Goal: Task Accomplishment & Management: Use online tool/utility

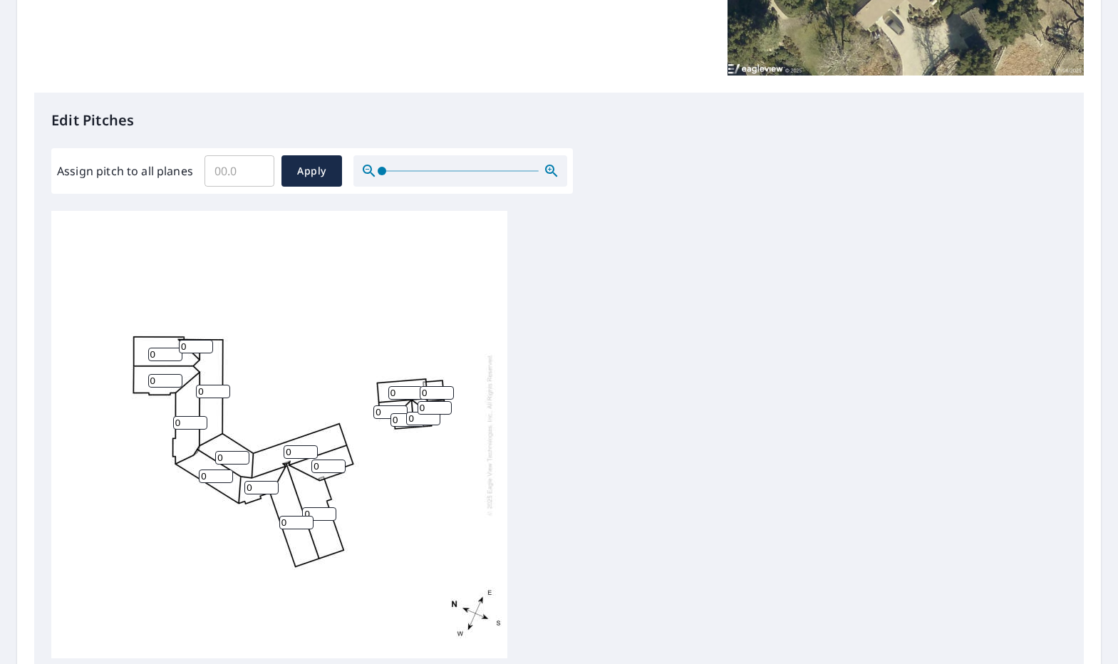
scroll to position [293, 0]
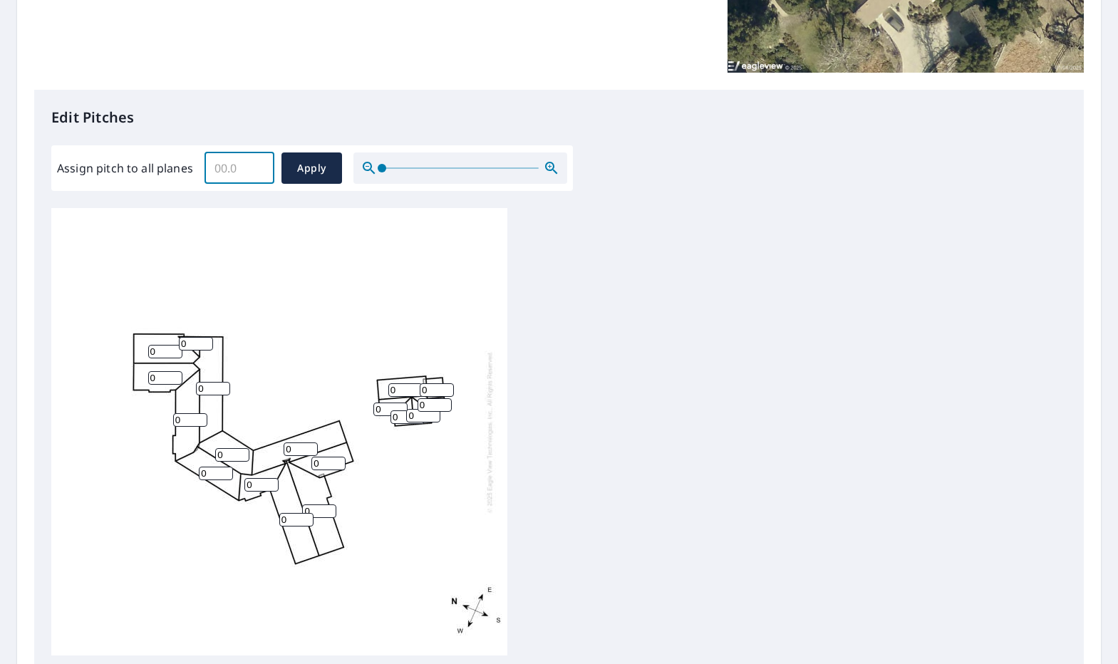
click at [235, 173] on input "Assign pitch to all planes" at bounding box center [240, 168] width 70 height 40
click at [257, 167] on input "4.2" at bounding box center [240, 168] width 70 height 40
click at [259, 173] on input "4.1" at bounding box center [240, 168] width 70 height 40
click at [201, 166] on div "Assign pitch to all planes 4.1 ​ Apply" at bounding box center [312, 167] width 510 height 31
click at [237, 167] on input "4.1" at bounding box center [240, 168] width 70 height 40
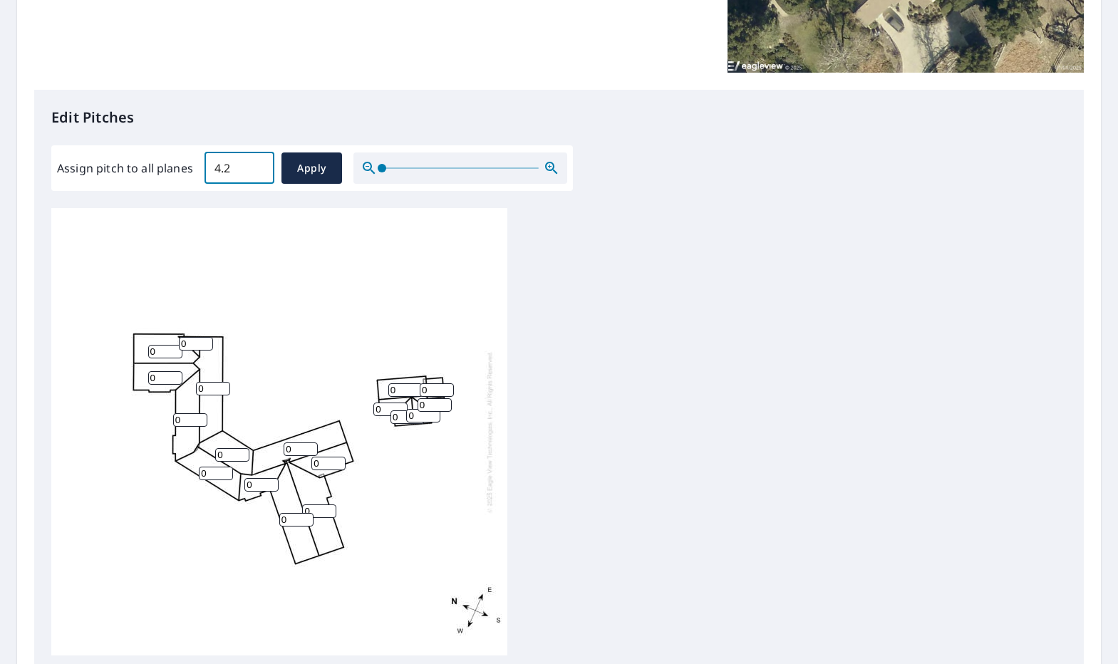
click at [257, 165] on input "4.2" at bounding box center [240, 168] width 70 height 40
click at [259, 166] on input "4.3" at bounding box center [240, 168] width 70 height 40
click at [259, 166] on input "4.4" at bounding box center [240, 168] width 70 height 40
type input "4.5"
click at [259, 166] on input "4.5" at bounding box center [240, 168] width 70 height 40
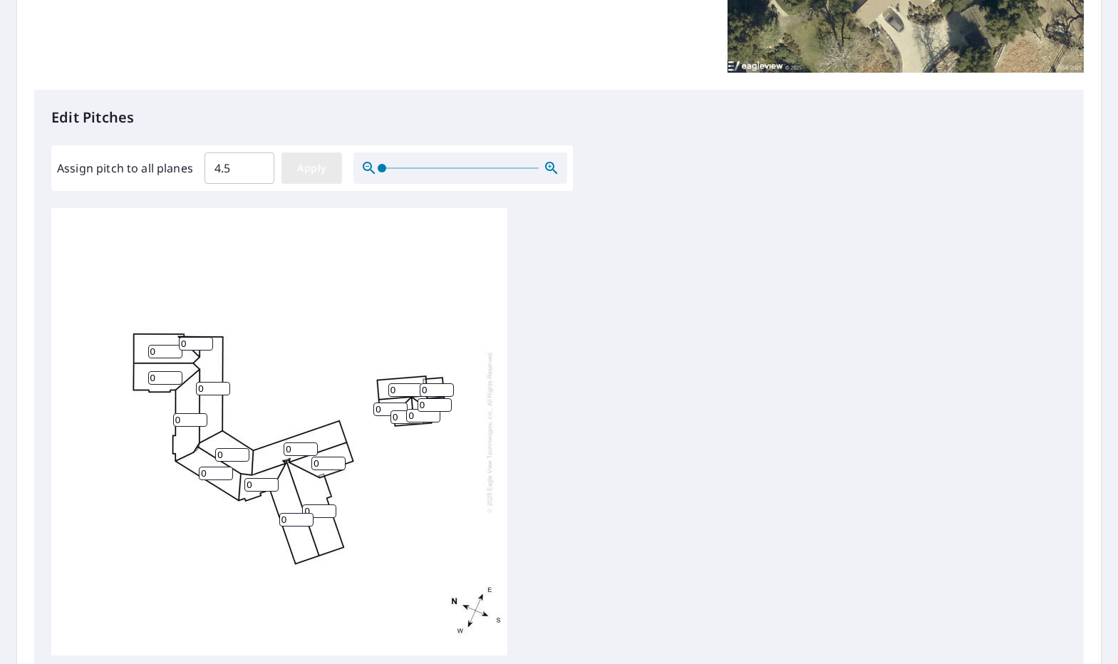
click at [305, 169] on span "Apply" at bounding box center [312, 169] width 38 height 18
type input "4.5"
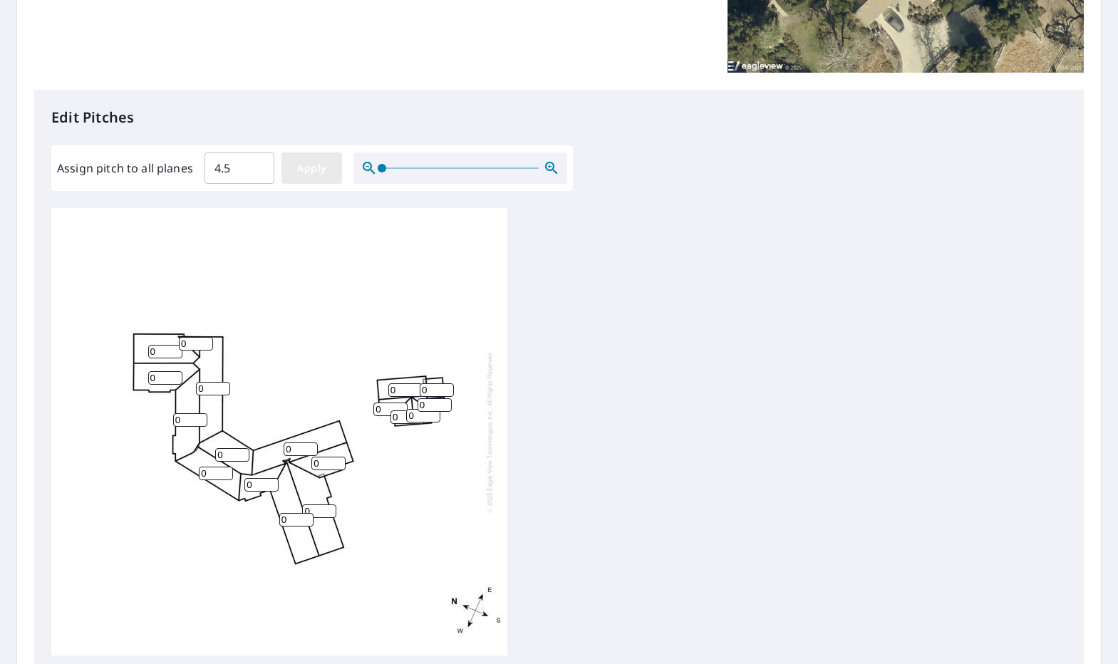
type input "4.5"
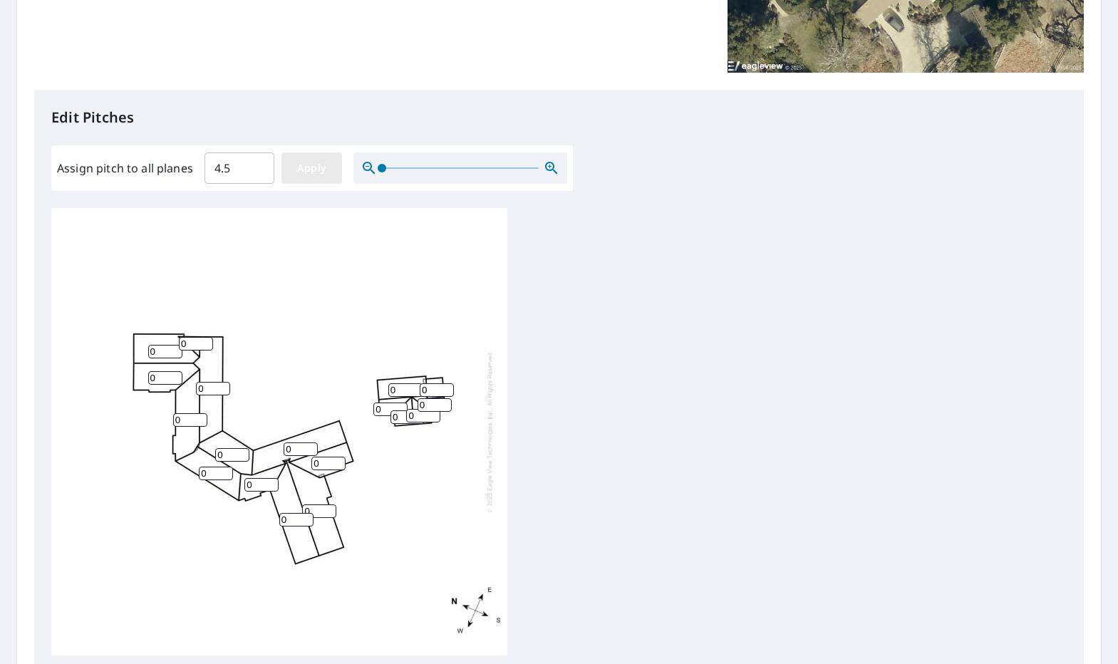
type input "4.5"
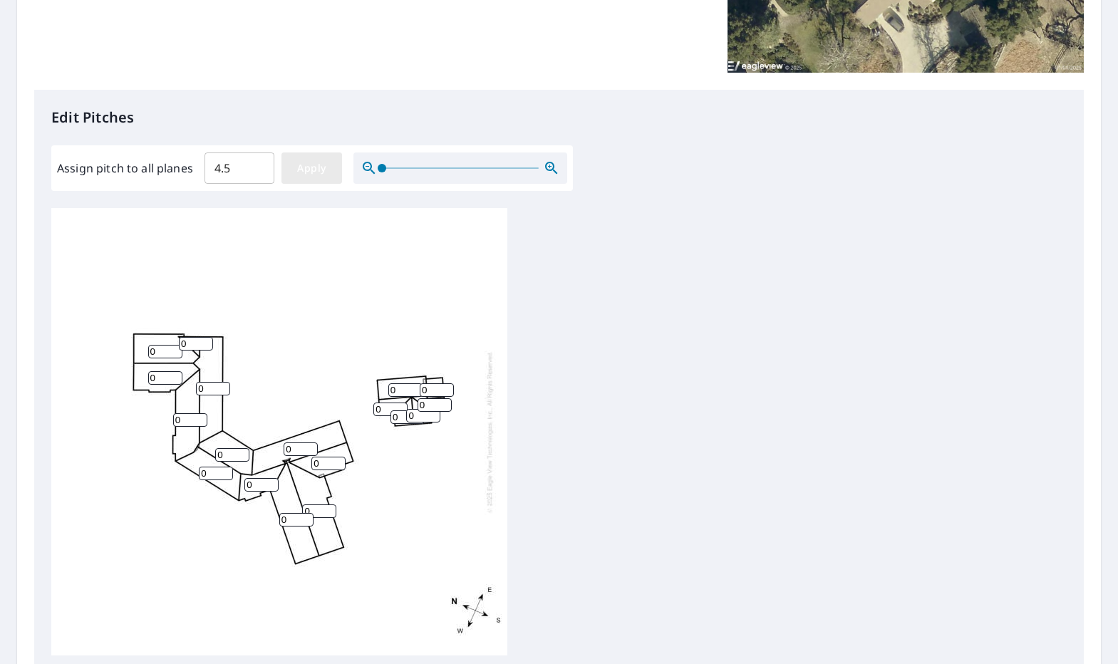
type input "4.5"
type input "4"
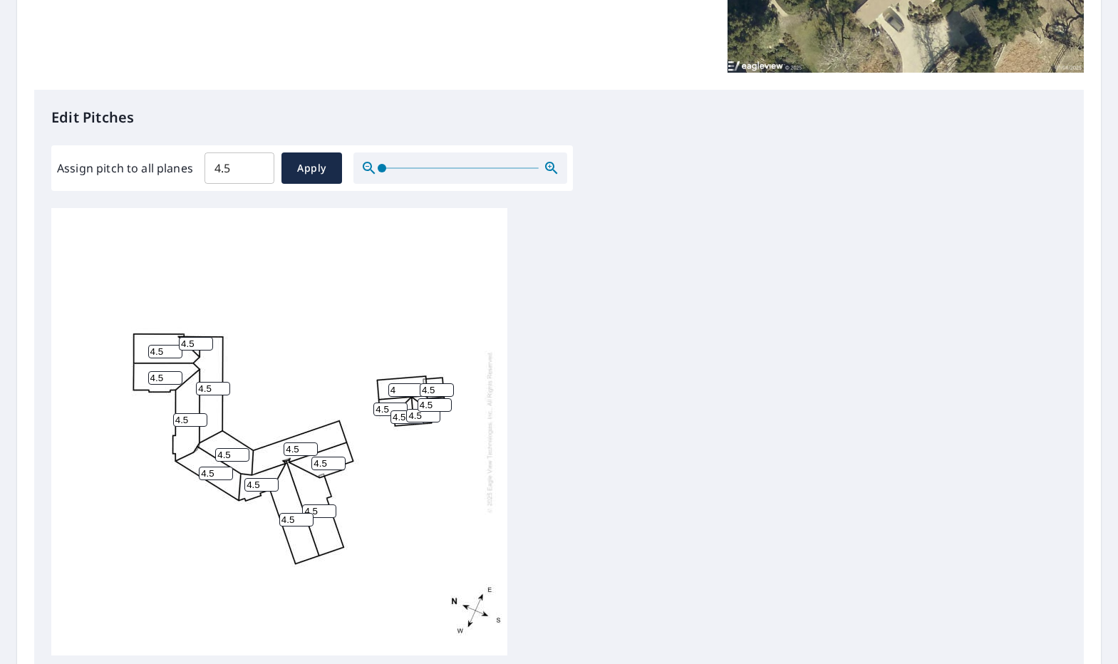
click at [415, 393] on input "4" at bounding box center [405, 390] width 34 height 14
type input "4"
click at [445, 393] on input "4" at bounding box center [437, 390] width 34 height 14
type input "5"
click at [416, 388] on input "5" at bounding box center [405, 390] width 34 height 14
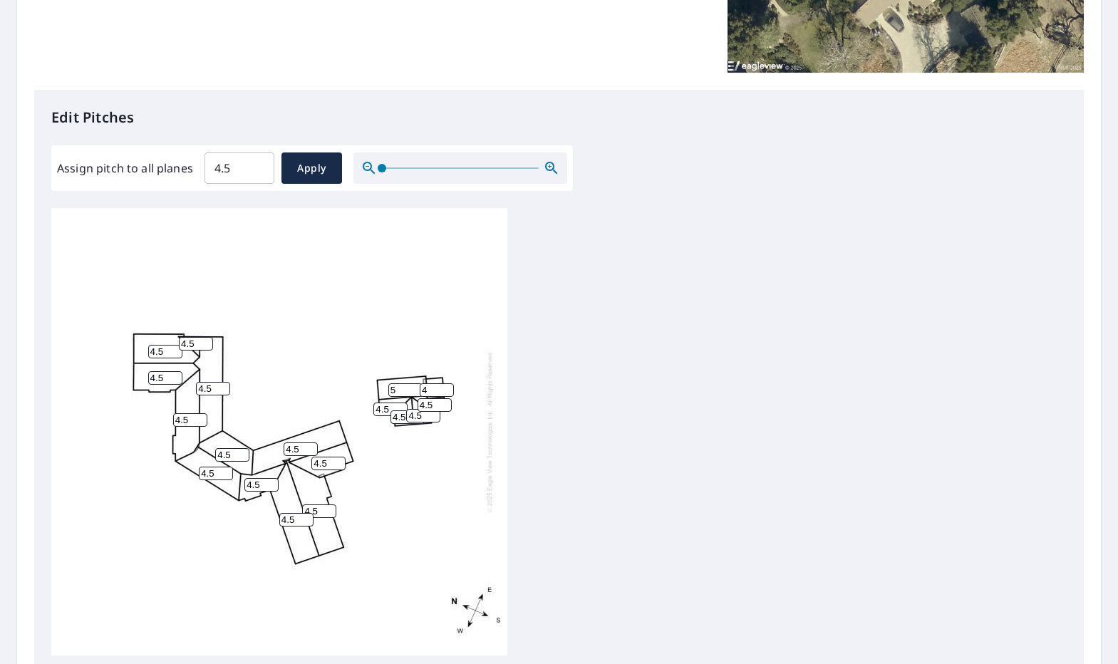
type input "5"
click at [450, 389] on input "5" at bounding box center [437, 390] width 34 height 14
click at [305, 167] on span "Apply" at bounding box center [312, 169] width 38 height 18
type input "4.5"
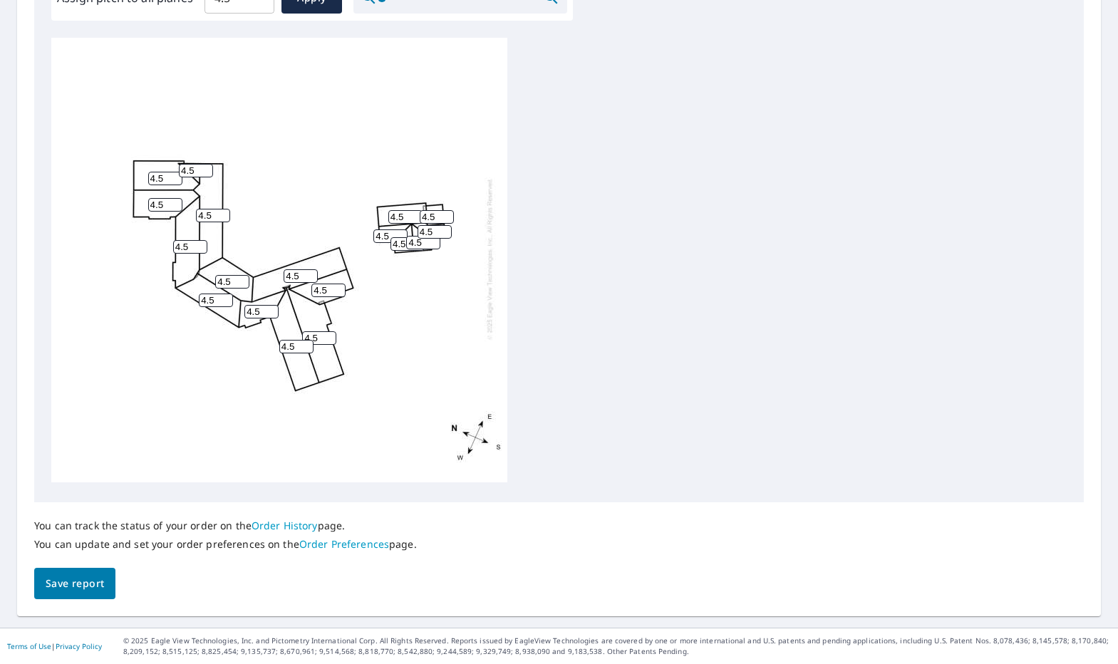
scroll to position [463, 0]
click at [92, 581] on span "Save report" at bounding box center [75, 584] width 58 height 18
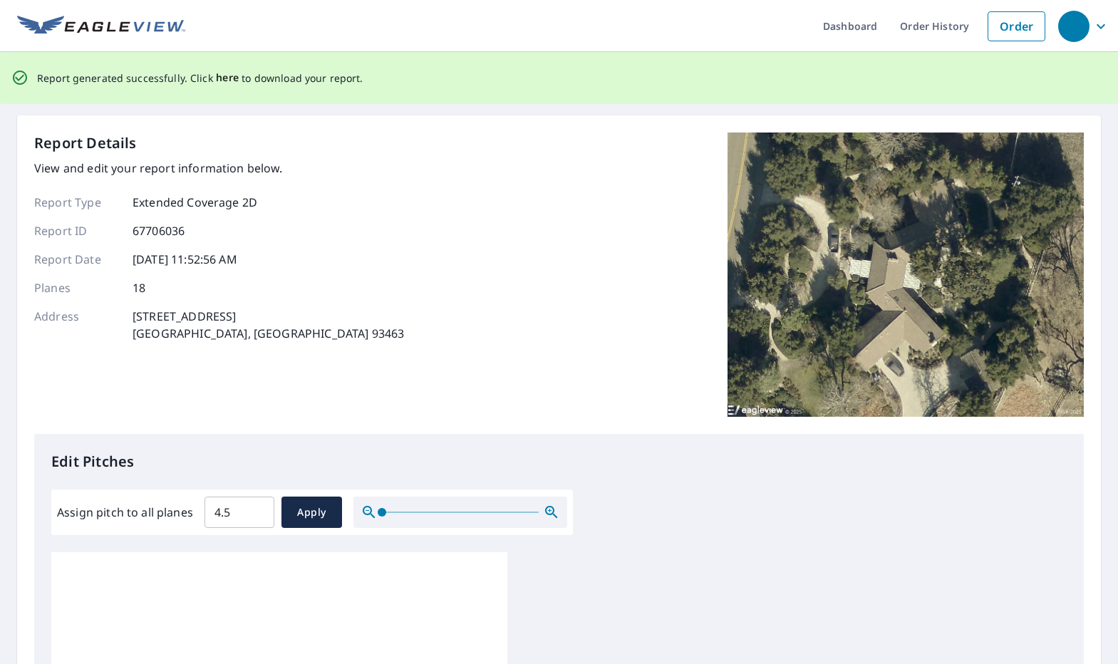
click at [224, 76] on span "here" at bounding box center [228, 78] width 24 height 18
